Goal: Transaction & Acquisition: Purchase product/service

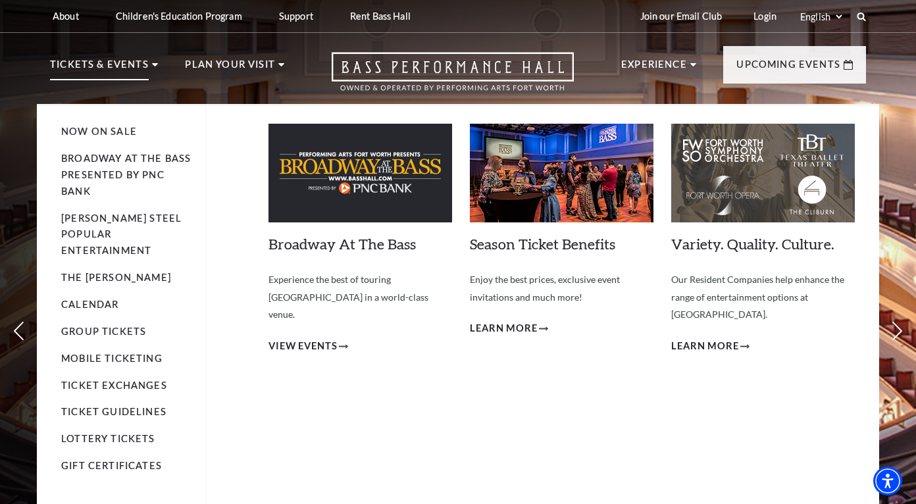
click at [148, 166] on li "Broadway At The Bass presented by PNC Bank" at bounding box center [126, 175] width 131 height 49
click at [115, 130] on link "Now On Sale" at bounding box center [99, 131] width 76 height 11
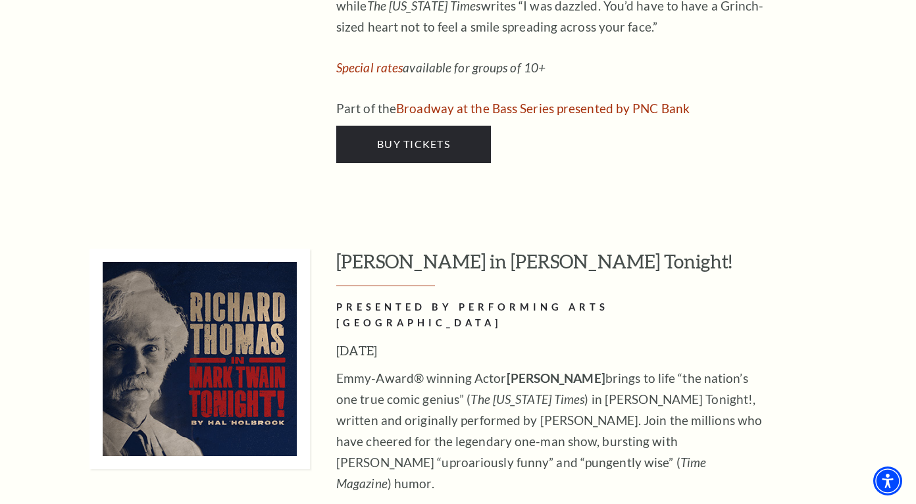
scroll to position [5330, 0]
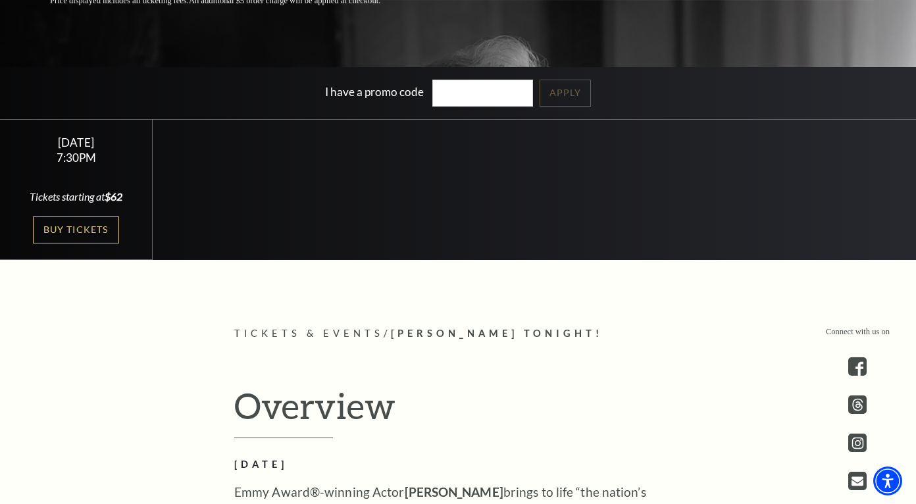
scroll to position [329, 0]
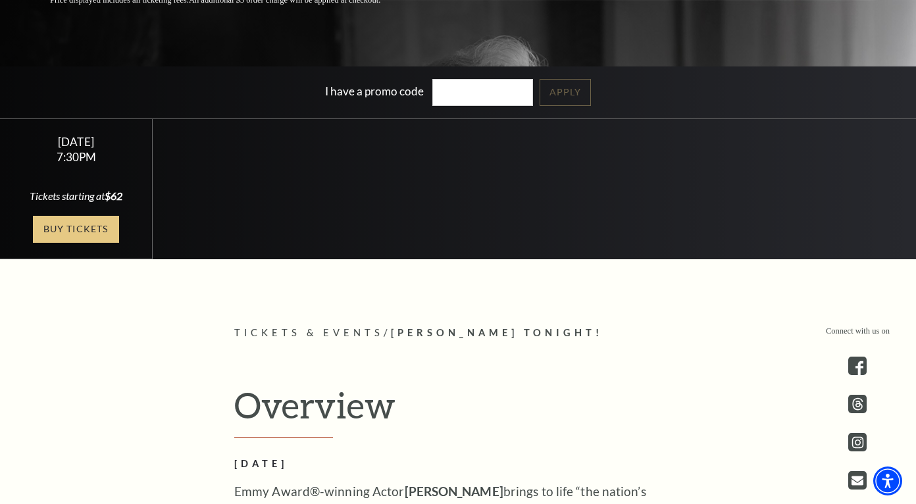
click at [59, 238] on link "Buy Tickets" at bounding box center [76, 229] width 86 height 27
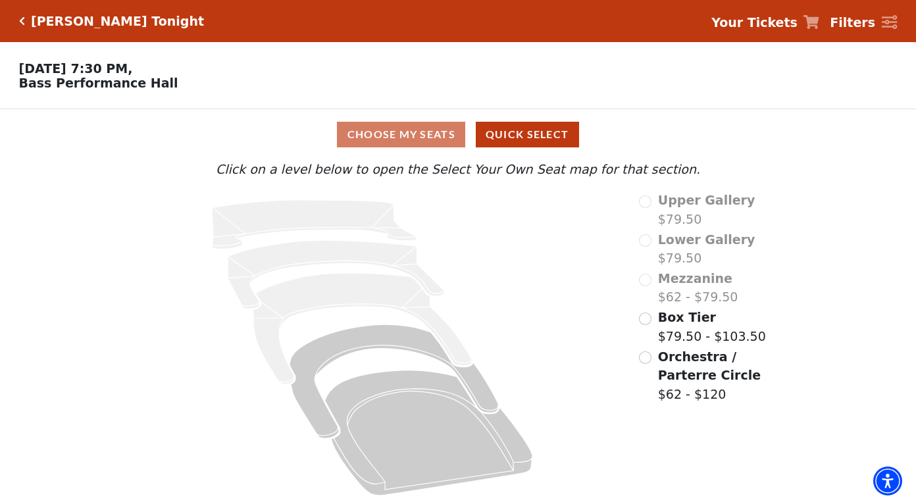
scroll to position [6, 0]
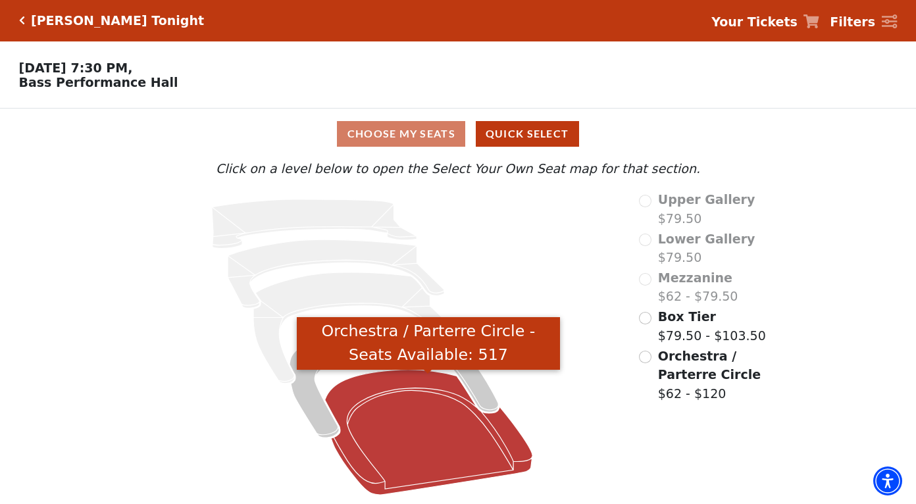
click at [411, 440] on icon "Orchestra / Parterre Circle - Seats Available: 517" at bounding box center [428, 432] width 207 height 125
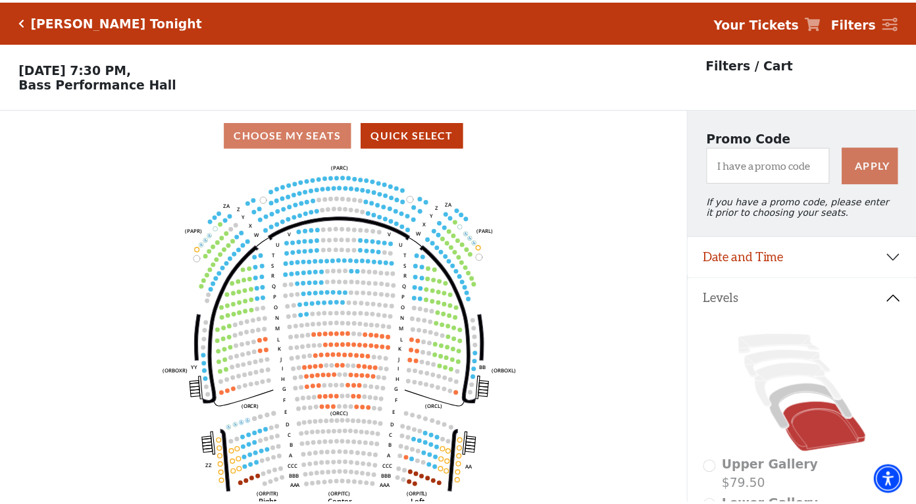
scroll to position [61, 0]
